Goal: Information Seeking & Learning: Learn about a topic

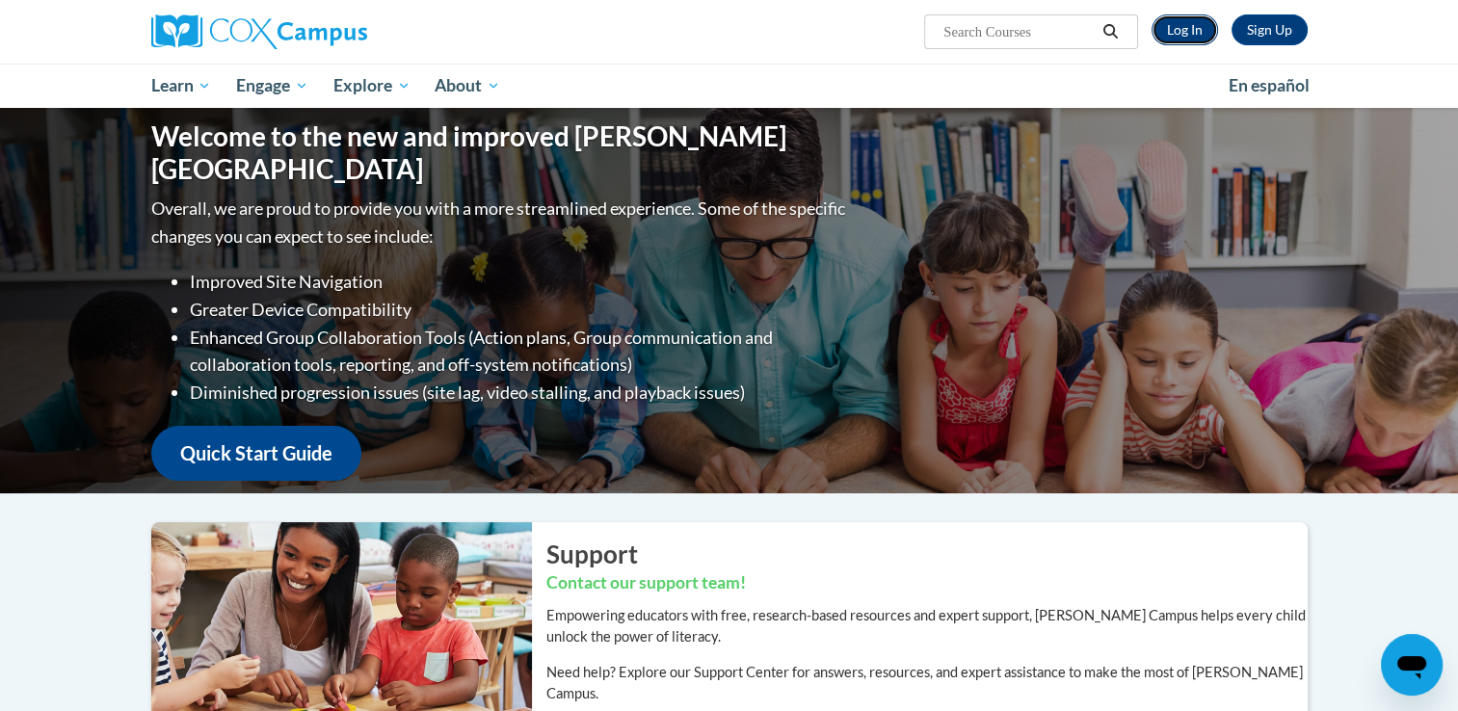
click at [1203, 29] on link "Log In" at bounding box center [1184, 29] width 66 height 31
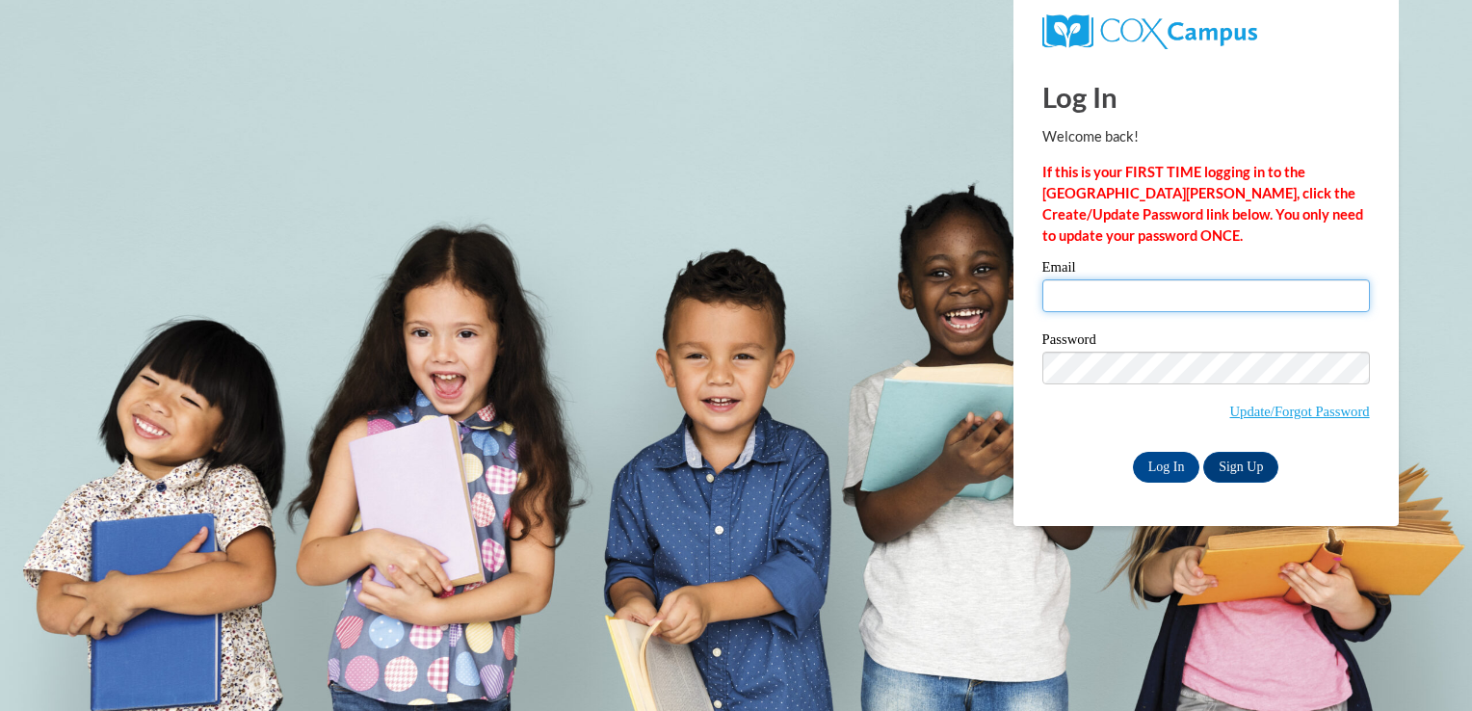
click at [1261, 300] on input "Email" at bounding box center [1206, 295] width 328 height 33
type input "[EMAIL_ADDRESS][DOMAIN_NAME]"
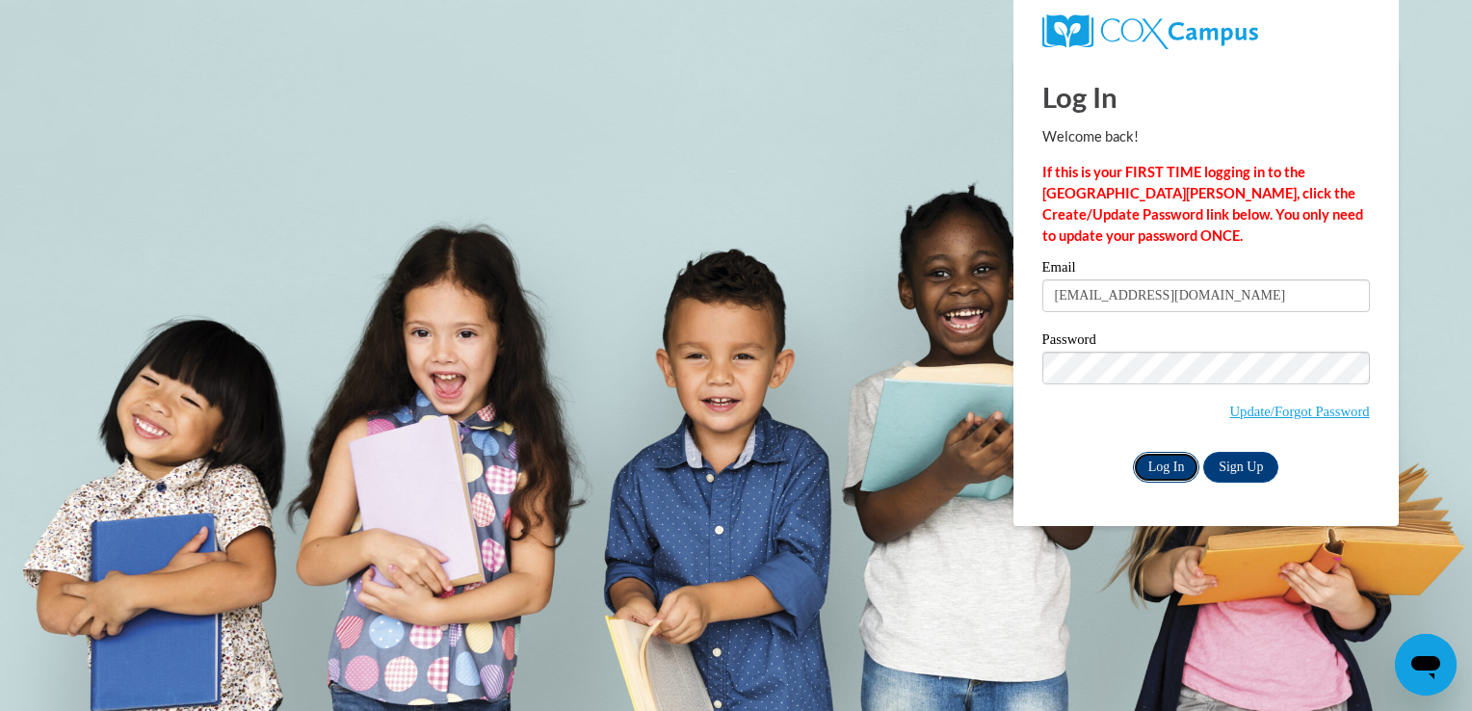
click at [1174, 472] on input "Log In" at bounding box center [1166, 467] width 67 height 31
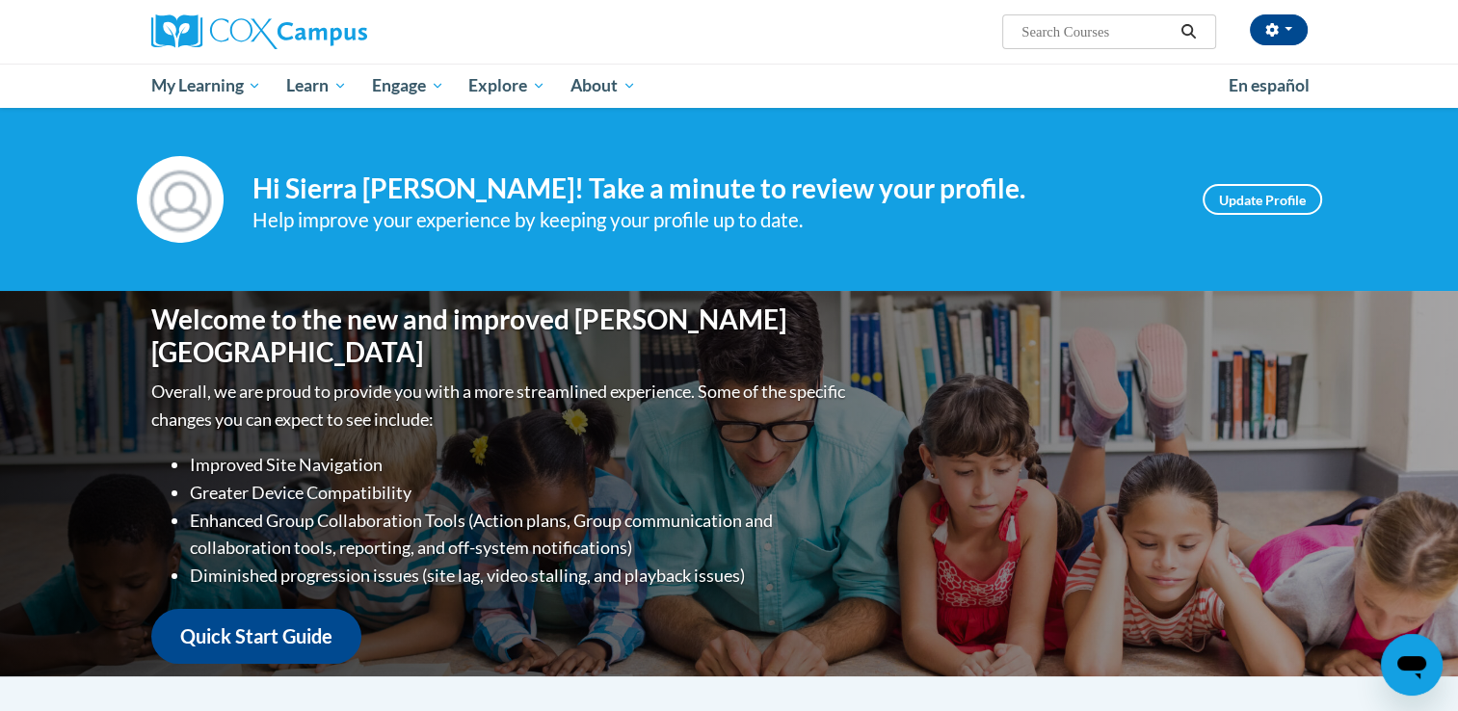
click at [1075, 38] on input "Search..." at bounding box center [1096, 31] width 154 height 23
type input "early literacy"
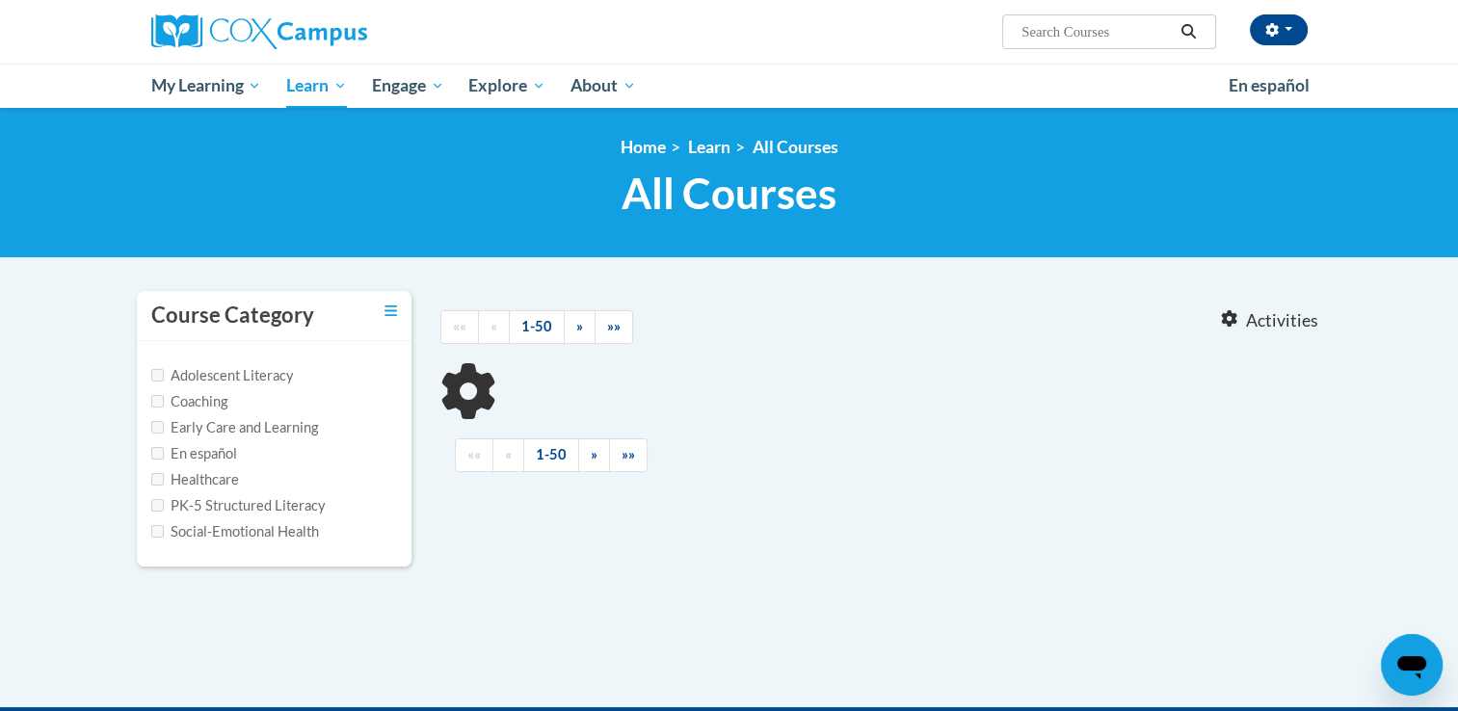
type input "early literacy"
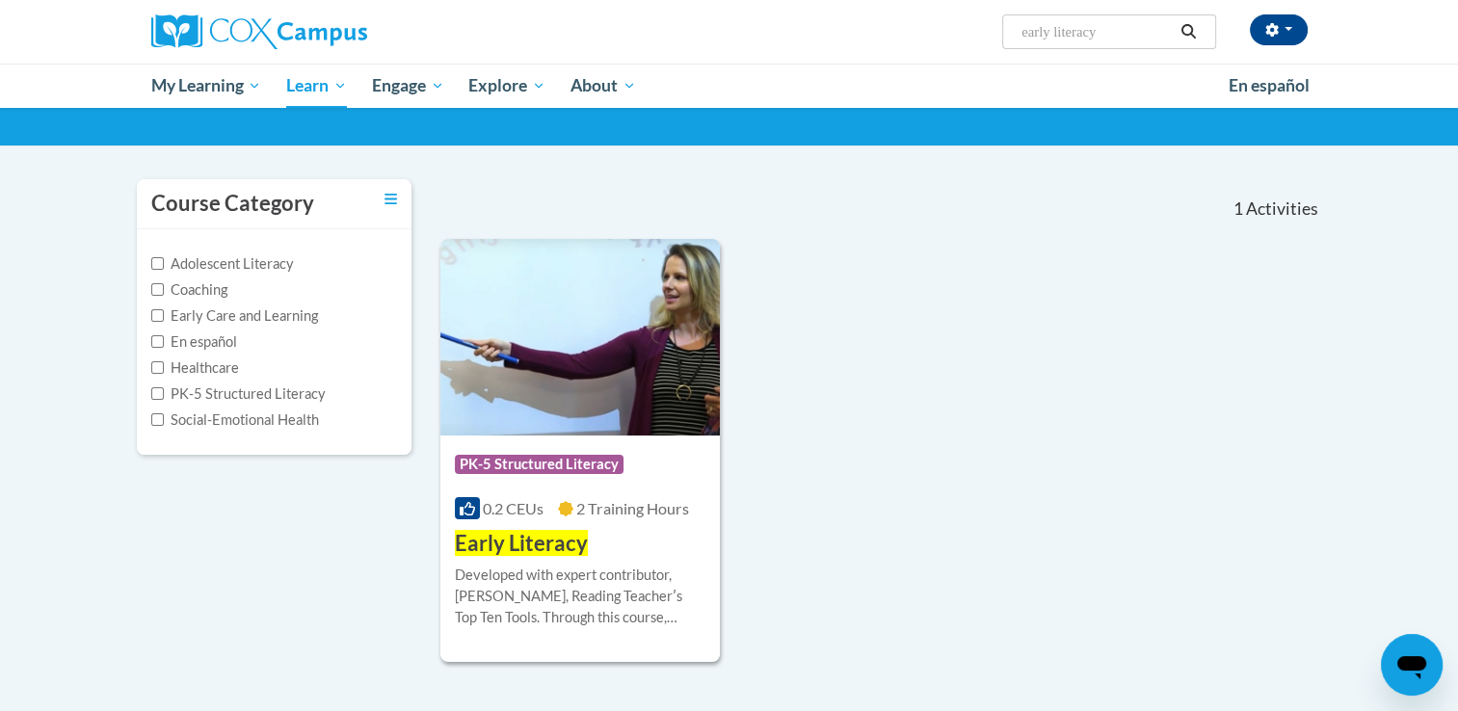
scroll to position [96, 0]
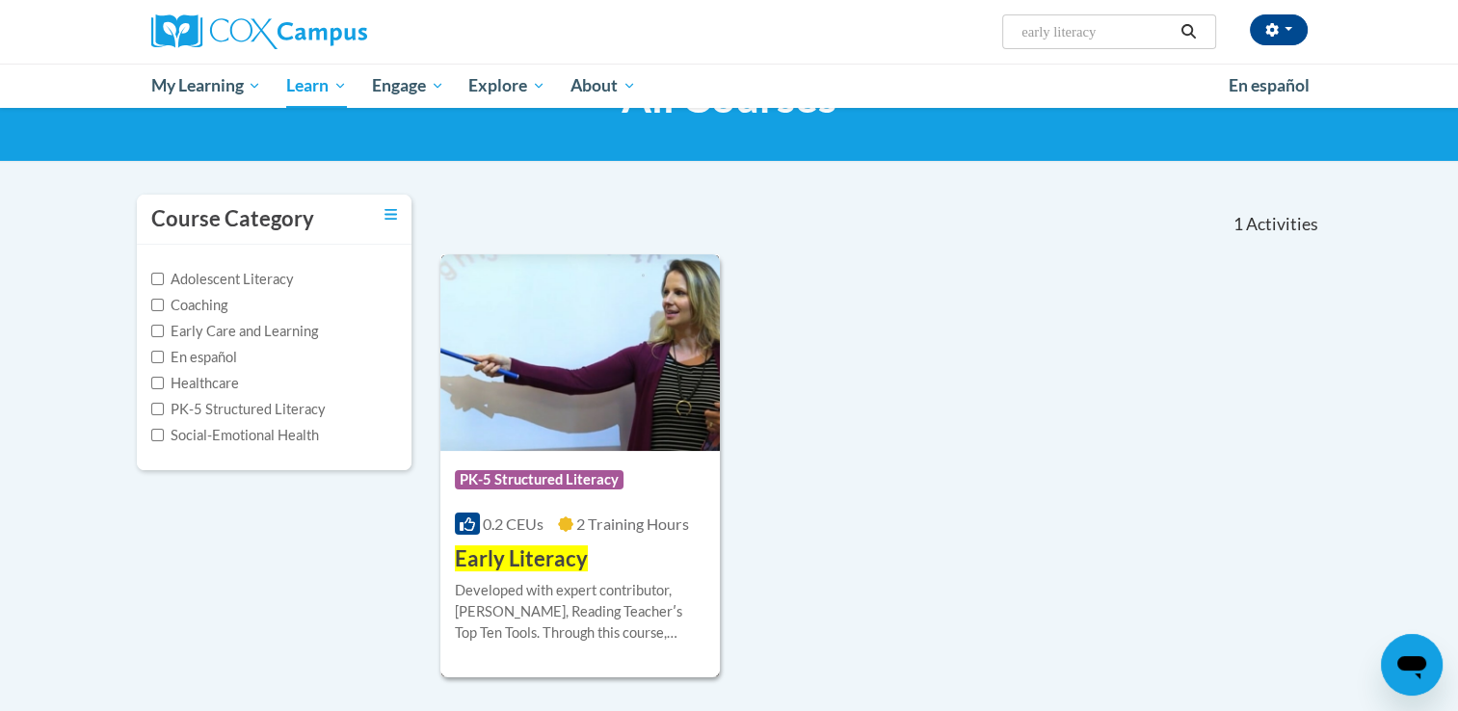
click at [691, 466] on div "Course Category: PK-5 Structured Literacy" at bounding box center [580, 482] width 251 height 43
